Goal: Task Accomplishment & Management: Manage account settings

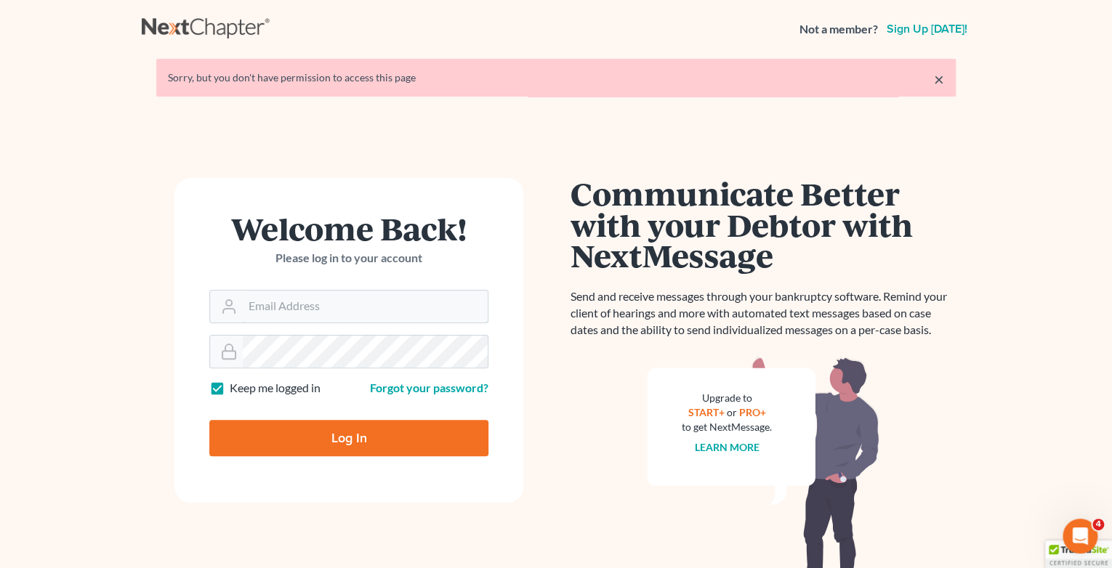
type input "[EMAIL_ADDRESS][DOMAIN_NAME]"
click at [391, 441] on input "Log In" at bounding box center [348, 438] width 279 height 36
type input "Thinking..."
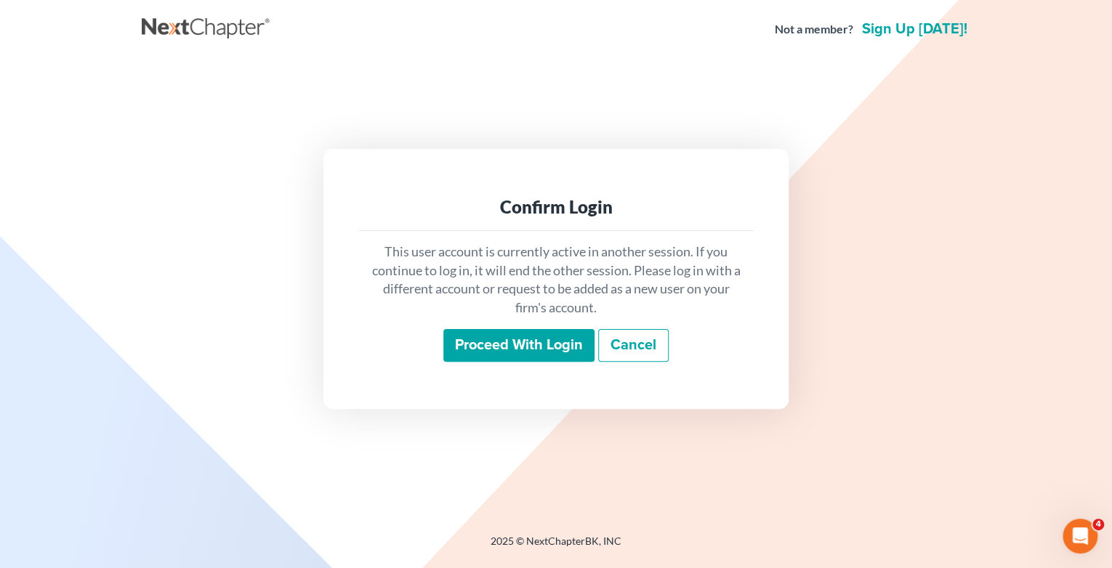
click at [558, 341] on input "Proceed with login" at bounding box center [518, 345] width 151 height 33
